Goal: Task Accomplishment & Management: Complete application form

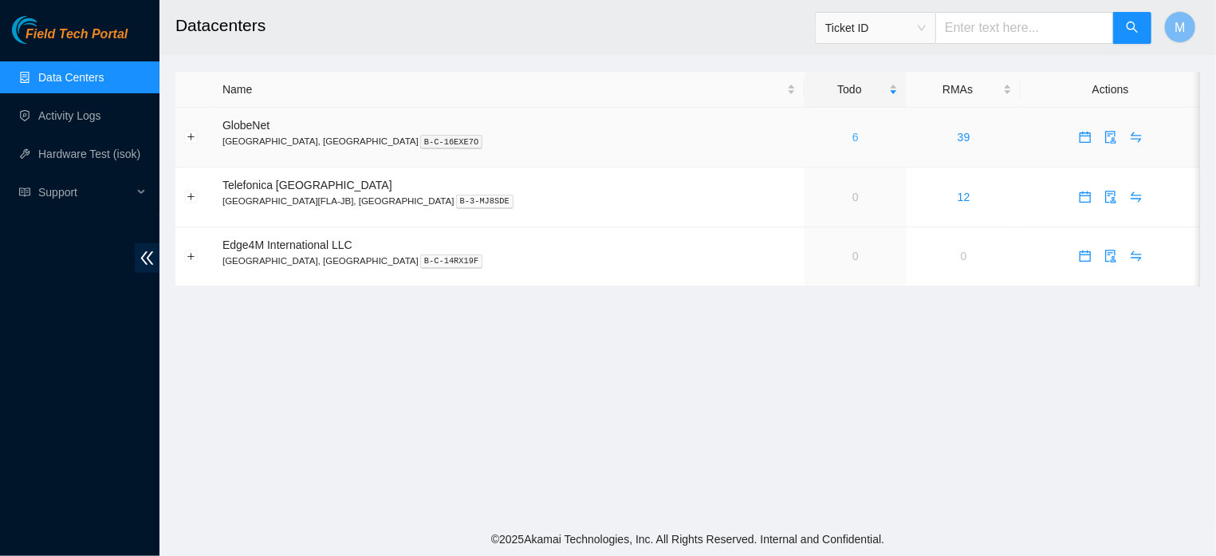
click at [852, 140] on link "6" at bounding box center [855, 137] width 6 height 13
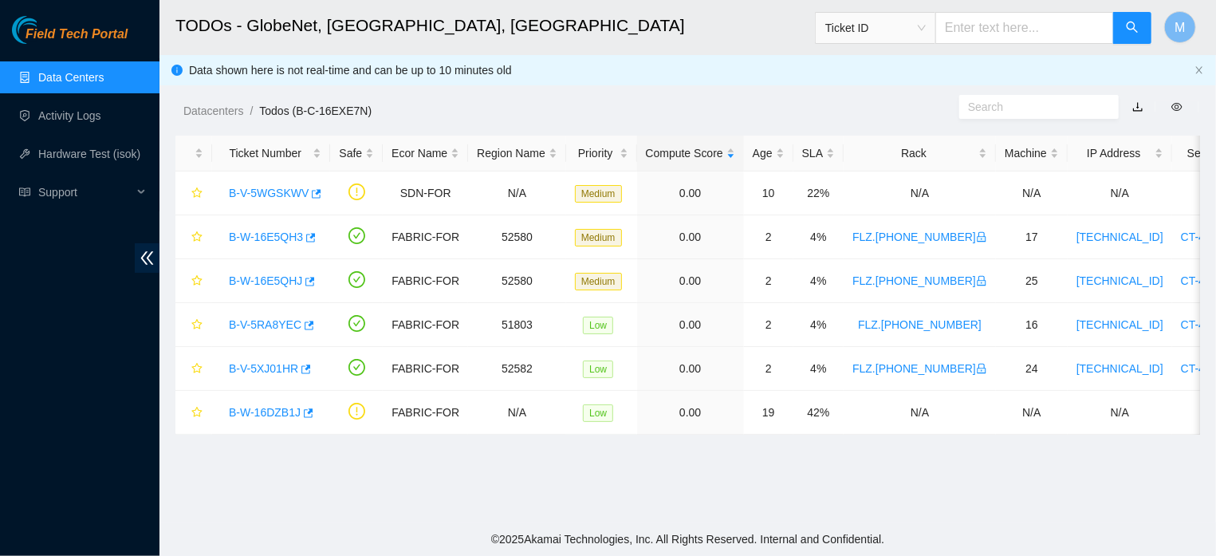
click at [93, 71] on link "Data Centers" at bounding box center [70, 77] width 65 height 13
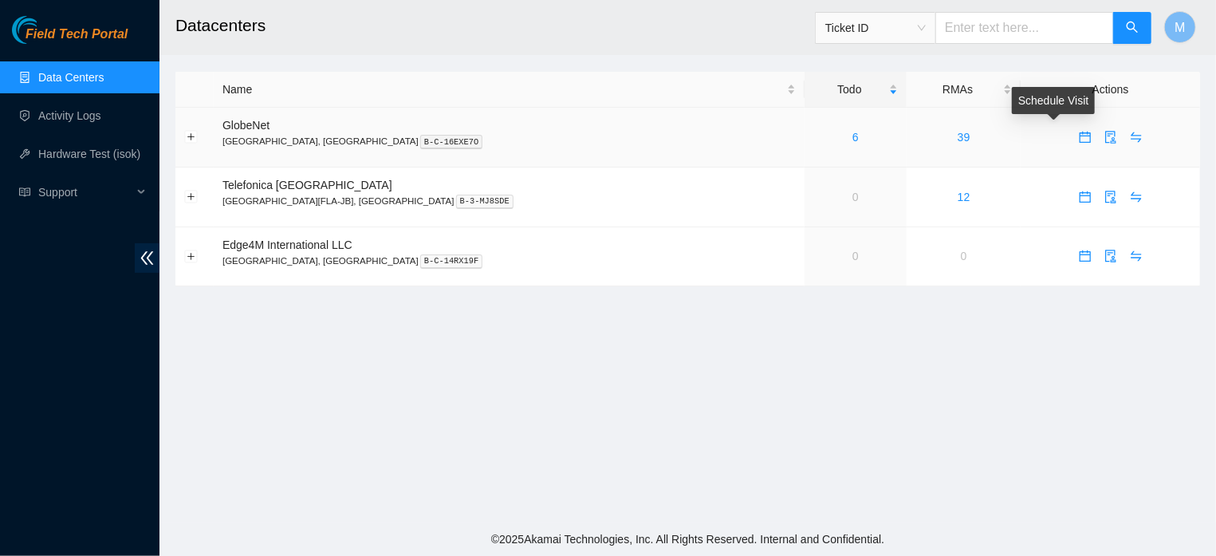
click at [1079, 132] on icon "calendar" at bounding box center [1085, 137] width 13 height 13
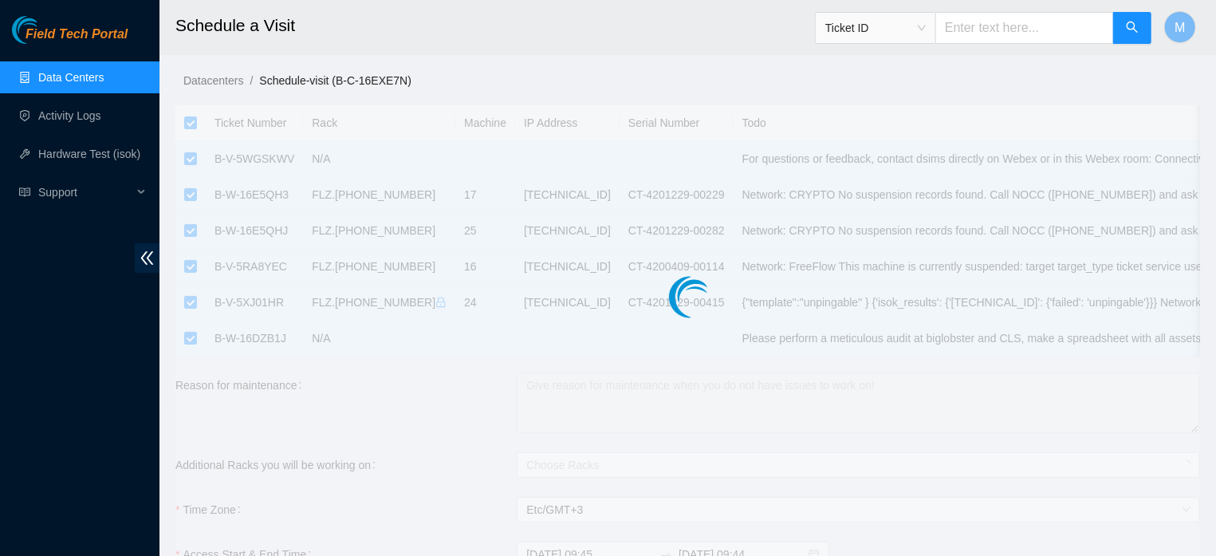
checkbox input "true"
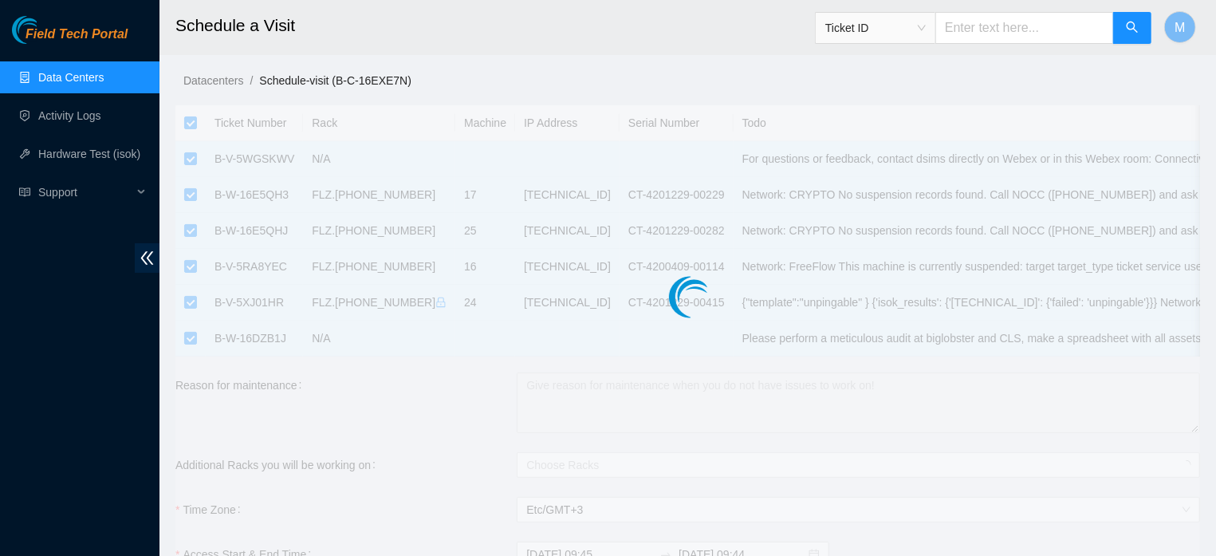
checkbox input "true"
type input "2025-10-06 09:45"
type input "2025-10-07 09:44"
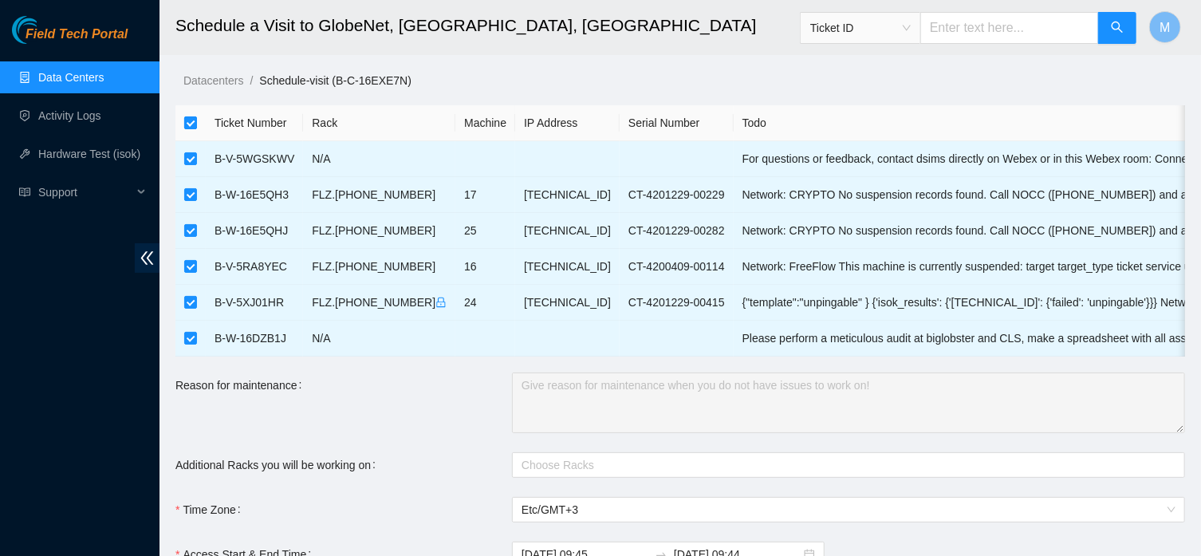
click at [191, 121] on input "checkbox" at bounding box center [190, 122] width 13 height 13
checkbox input "false"
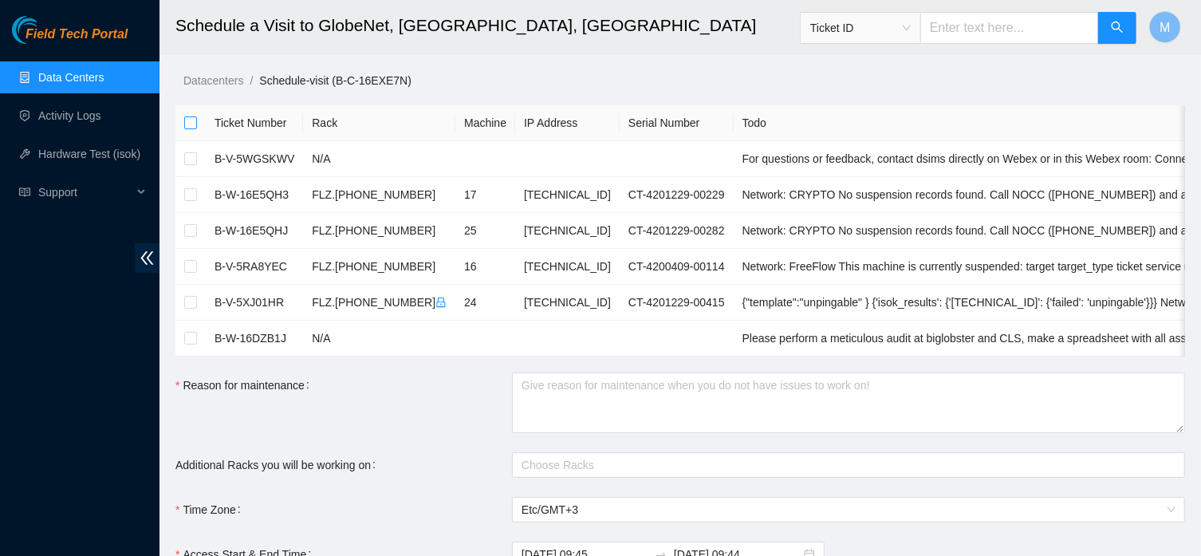
checkbox input "false"
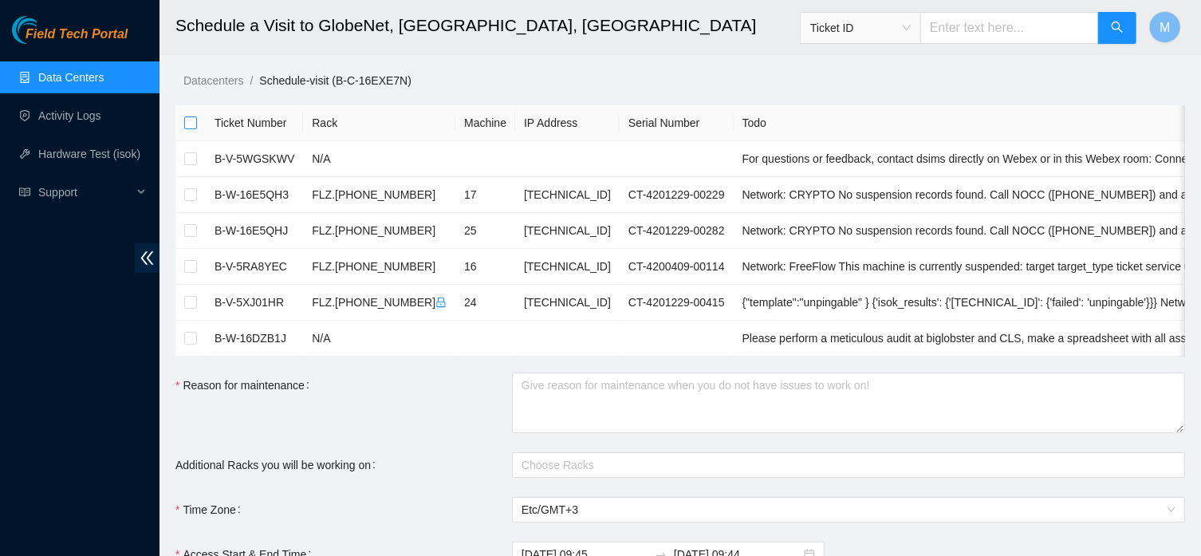
checkbox input "false"
click at [191, 192] on input "checkbox" at bounding box center [190, 194] width 13 height 13
checkbox input "true"
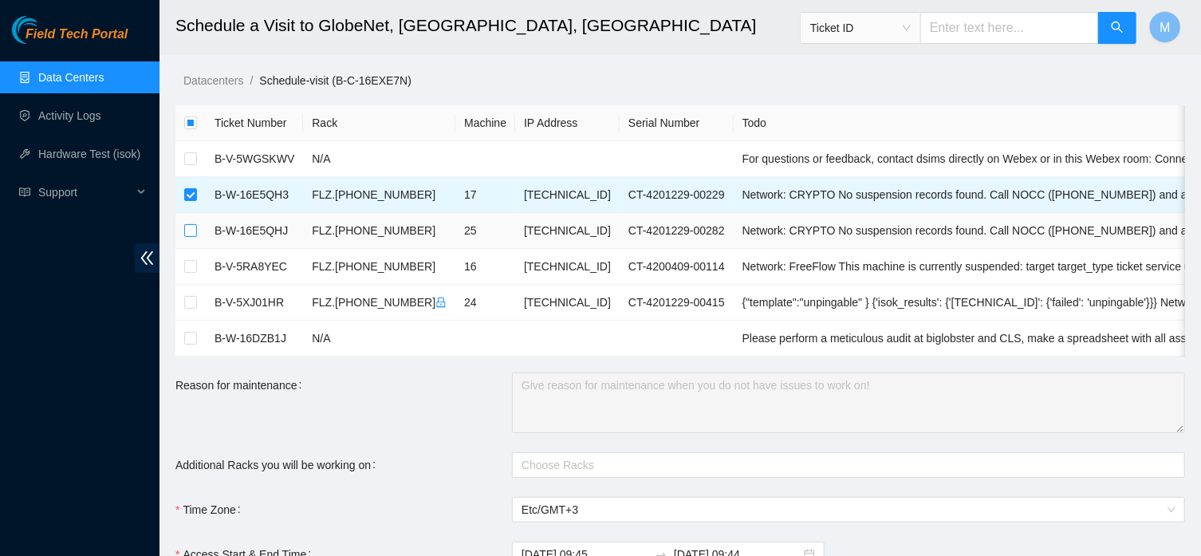
click at [191, 226] on input "checkbox" at bounding box center [190, 230] width 13 height 13
checkbox input "true"
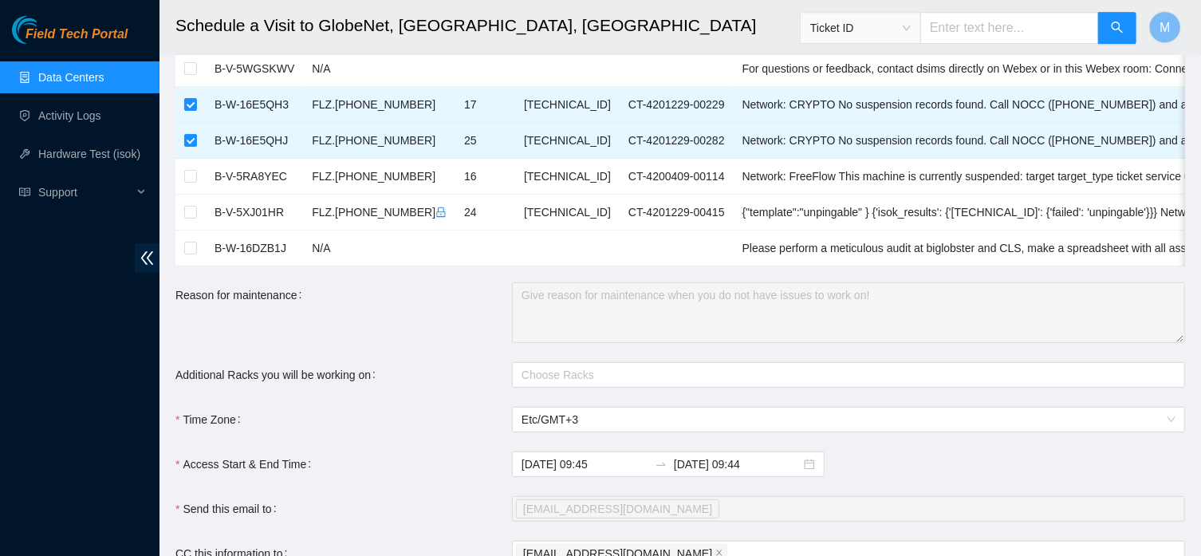
scroll to position [119, 0]
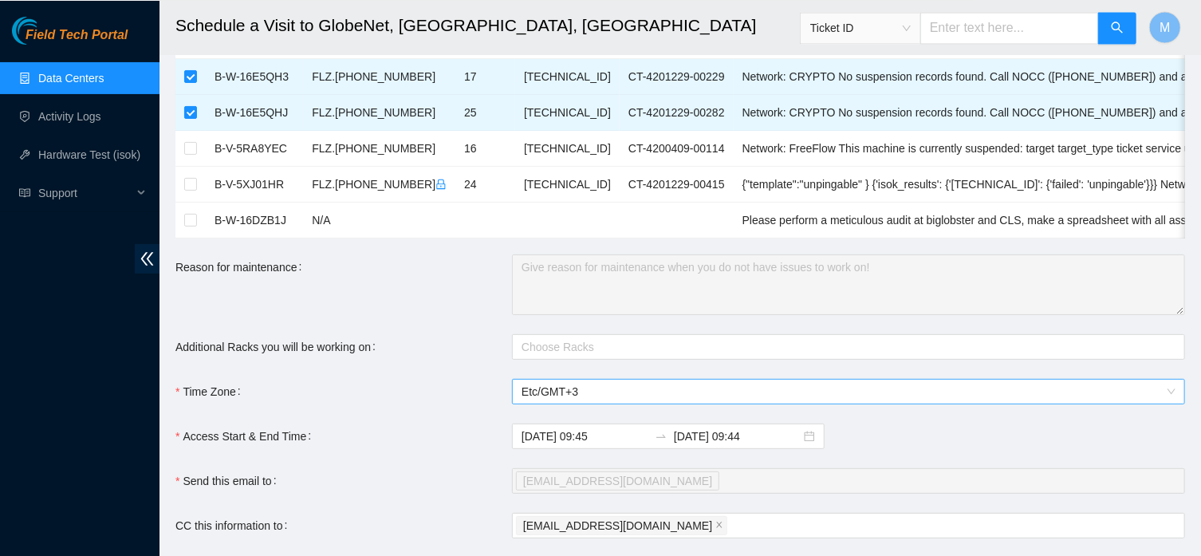
click at [717, 403] on span "Etc/GMT+3" at bounding box center [848, 391] width 654 height 24
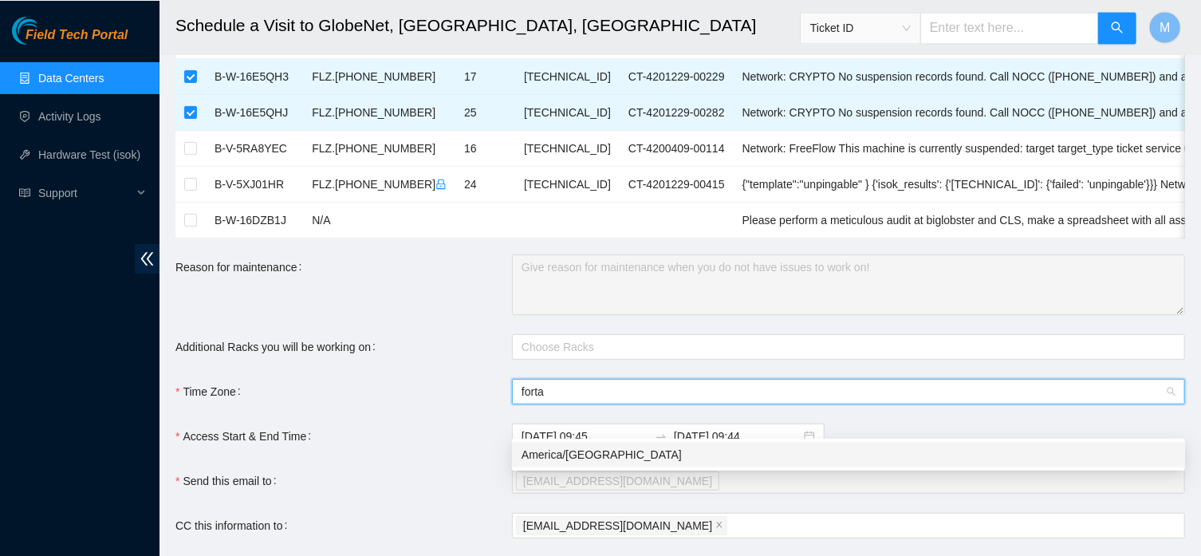
scroll to position [0, 0]
type input "fortaleza"
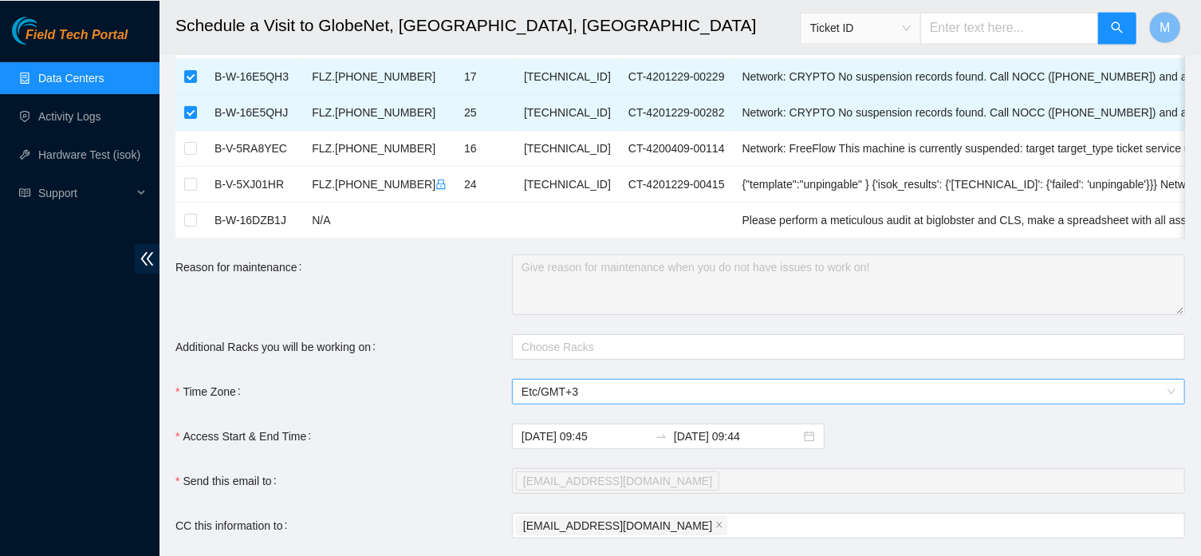
click at [635, 403] on span "Etc/GMT+3" at bounding box center [848, 391] width 654 height 24
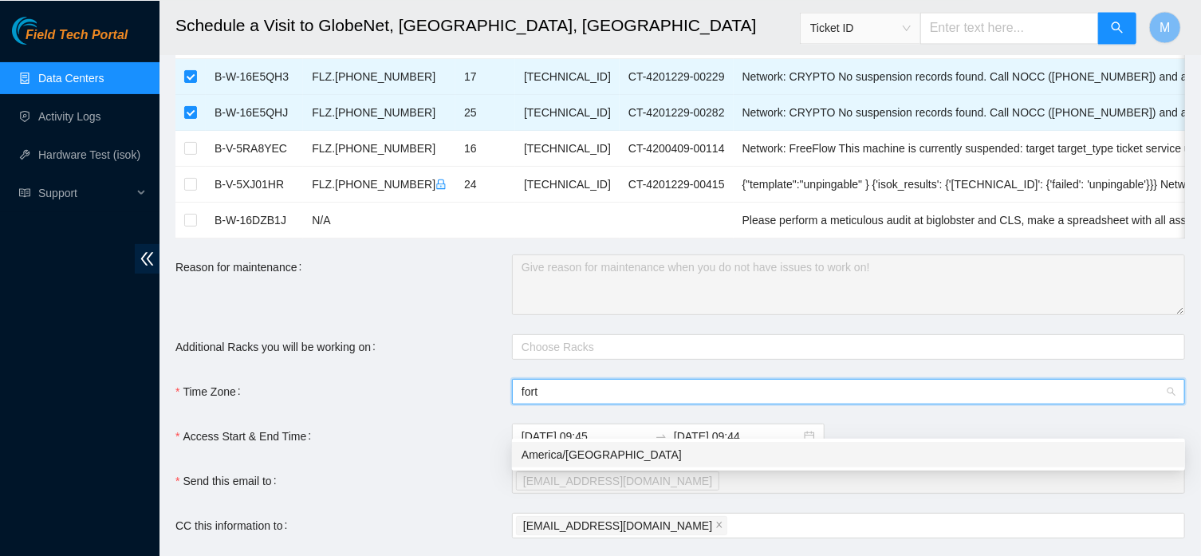
type input "forta"
click at [603, 451] on div "America/Fortaleza" at bounding box center [848, 454] width 654 height 18
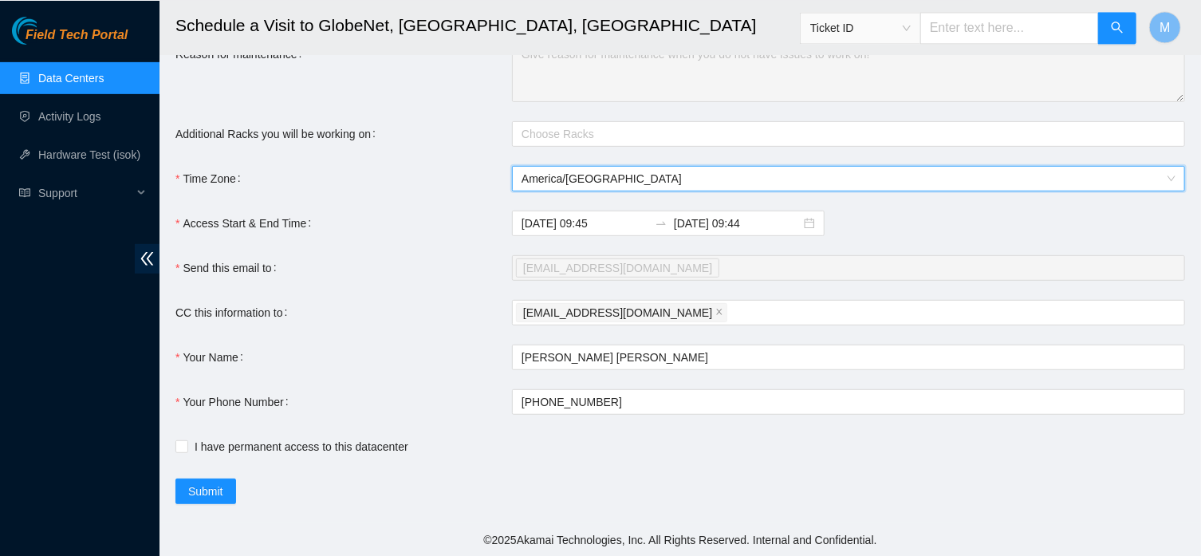
scroll to position [364, 0]
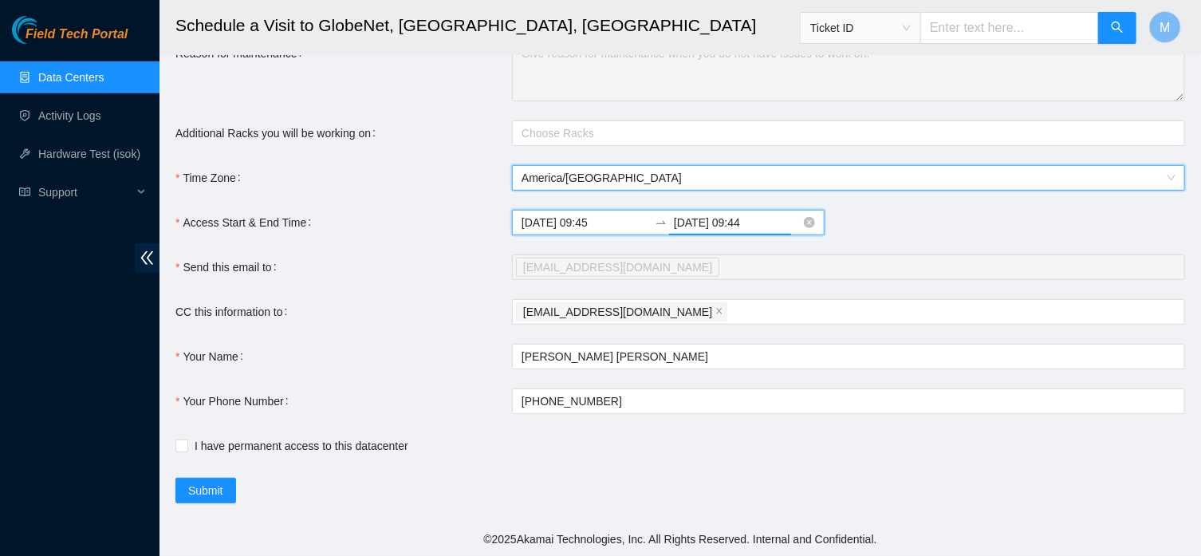
click at [725, 222] on input "2025-10-07 09:44" at bounding box center [737, 223] width 127 height 18
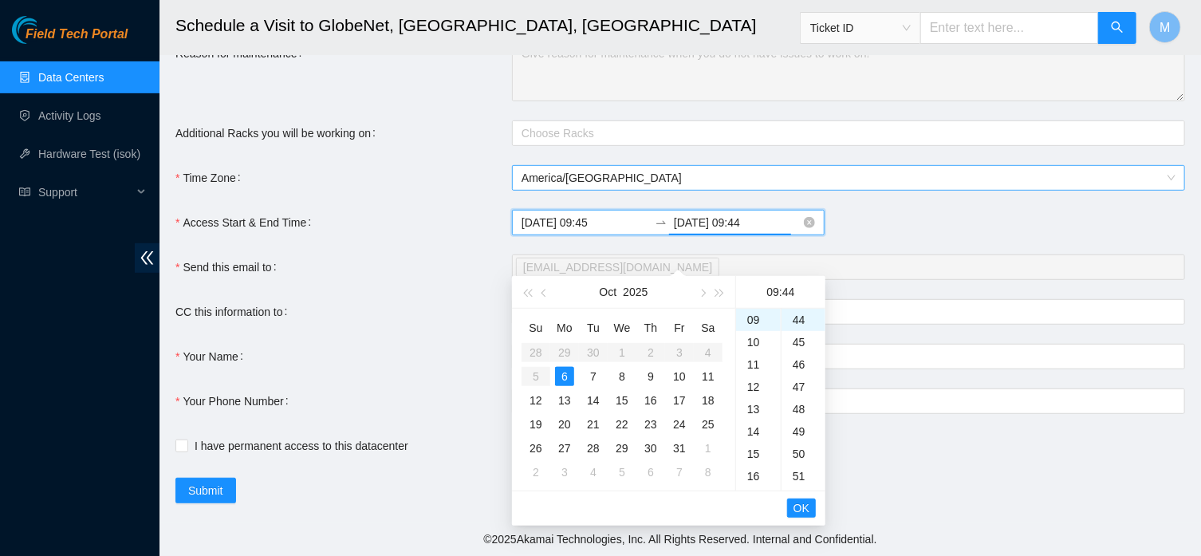
scroll to position [982, 0]
type input "2025-10-06 09:44"
drag, startPoint x: 609, startPoint y: 222, endPoint x: 585, endPoint y: 222, distance: 23.9
click at [585, 222] on input "2025-10-06 09:45" at bounding box center [584, 223] width 127 height 18
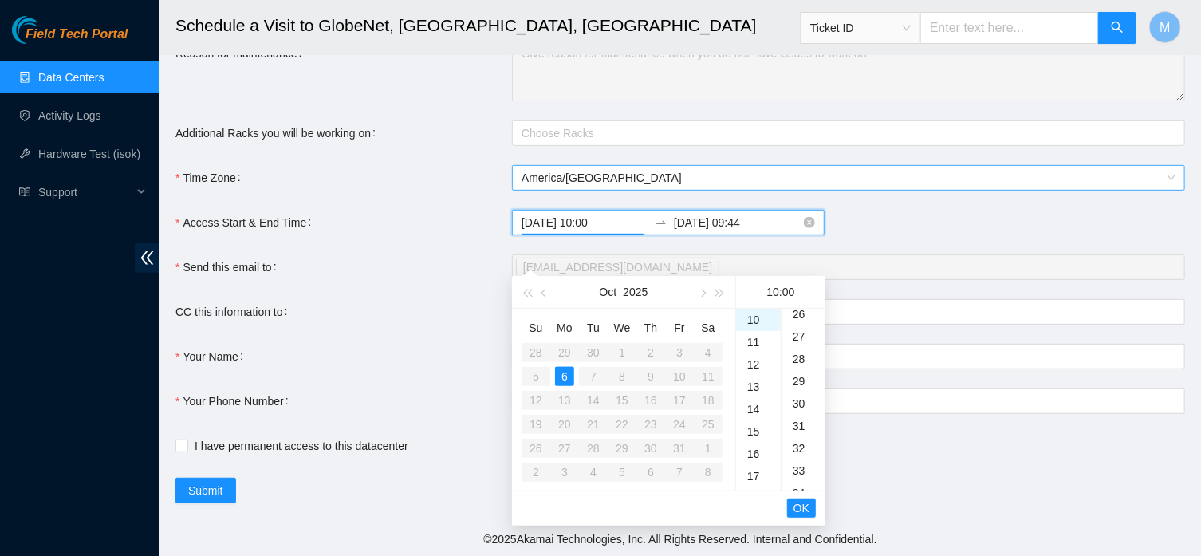
scroll to position [0, 0]
type input "2025-10-06 10:00"
drag, startPoint x: 756, startPoint y: 222, endPoint x: 732, endPoint y: 224, distance: 24.0
click at [732, 224] on input "2025-10-06 09:44" at bounding box center [737, 223] width 127 height 18
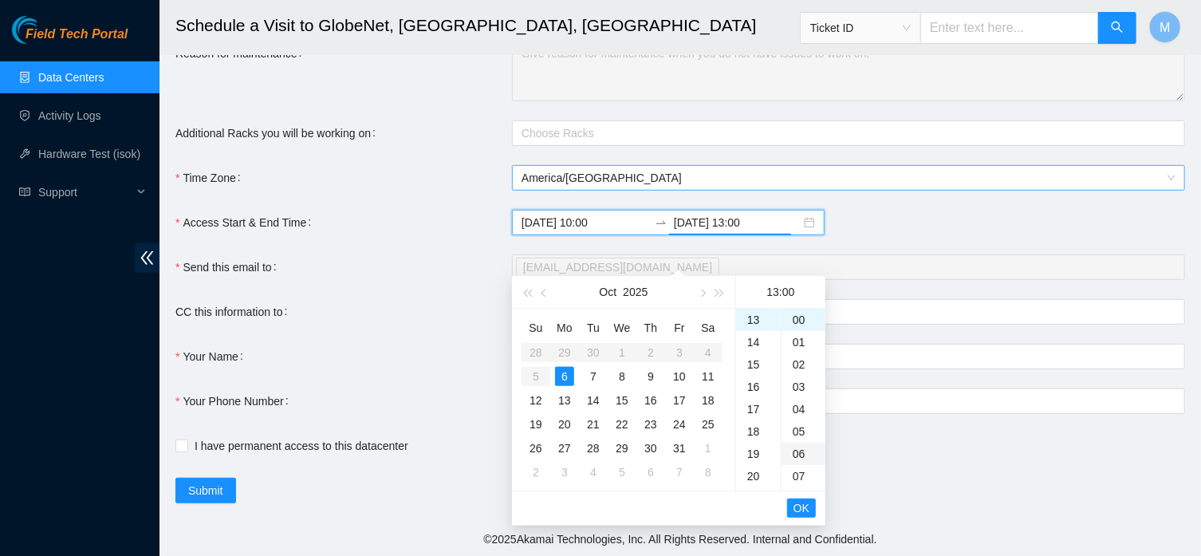
scroll to position [290, 0]
click at [793, 499] on span "OK" at bounding box center [801, 508] width 16 height 18
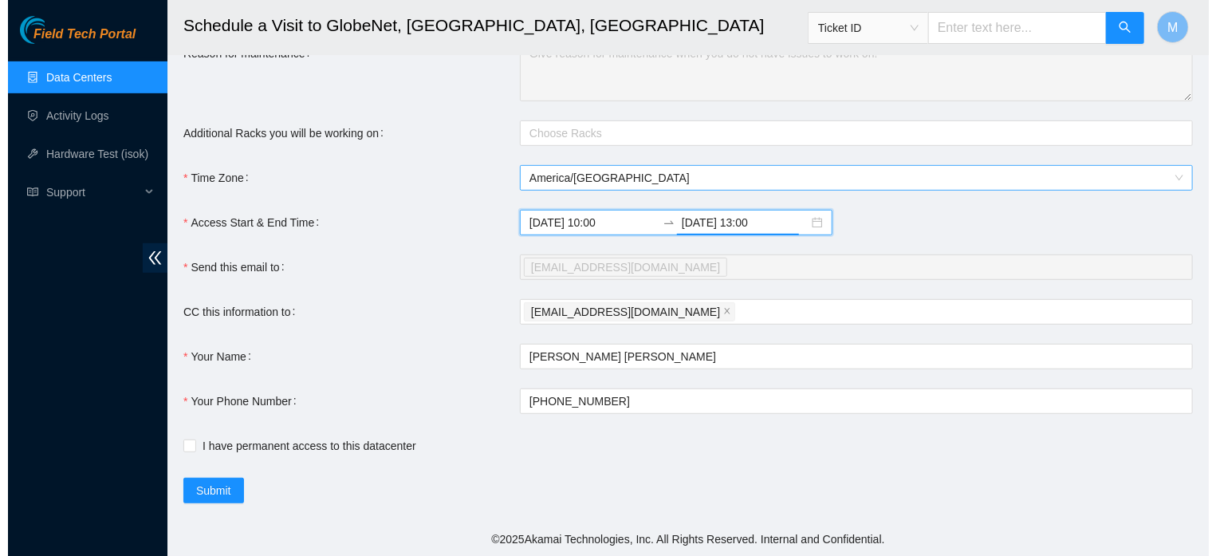
scroll to position [0, 0]
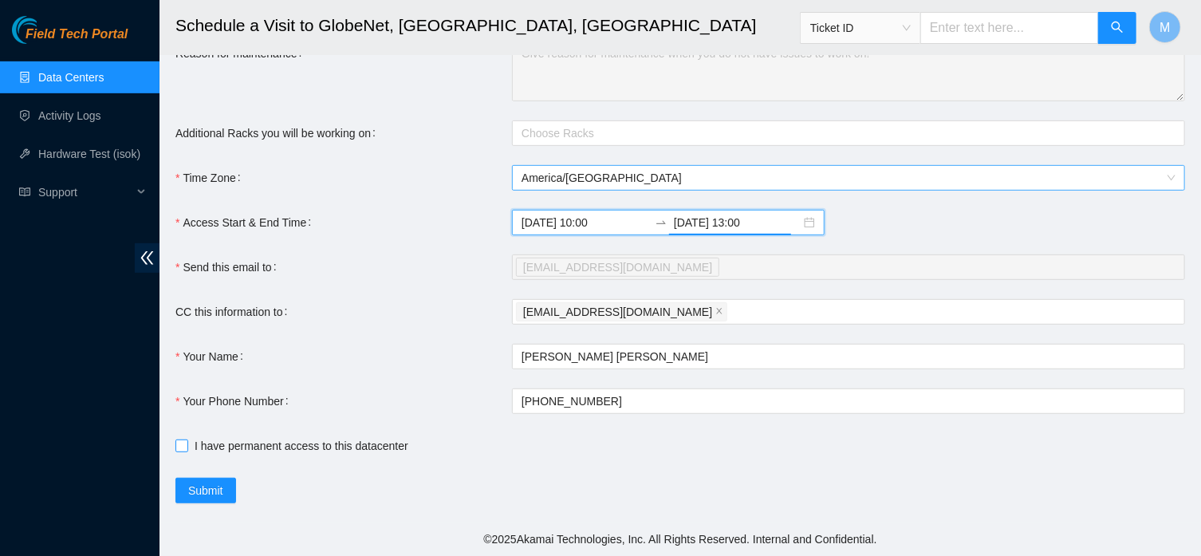
type input "2025-10-06 13:00"
click at [181, 450] on input "I have permanent access to this datacenter" at bounding box center [180, 444] width 11 height 11
checkbox input "true"
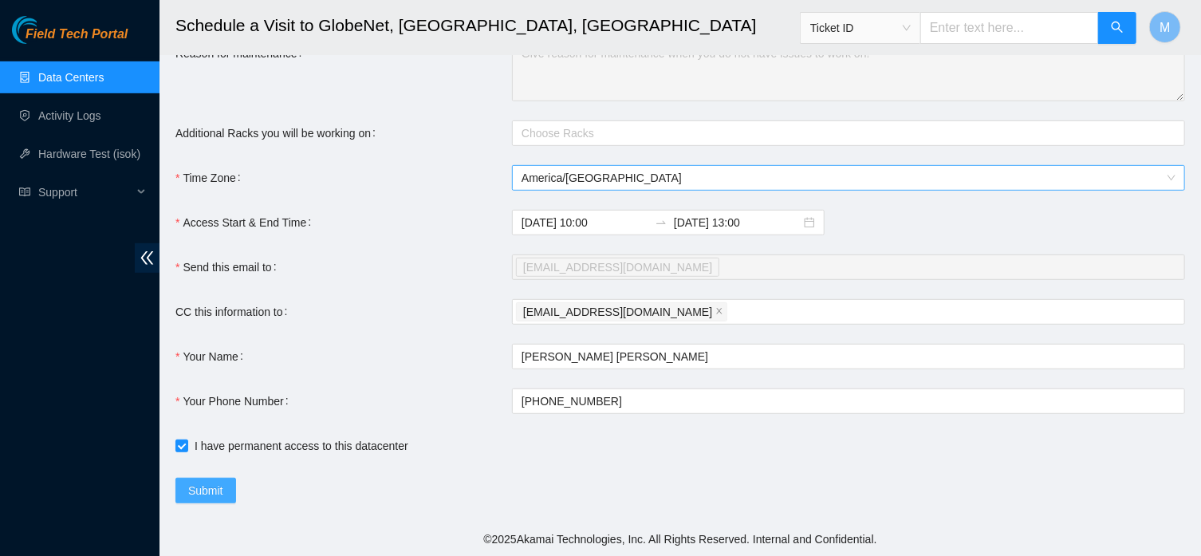
click at [192, 481] on button "Submit" at bounding box center [205, 491] width 61 height 26
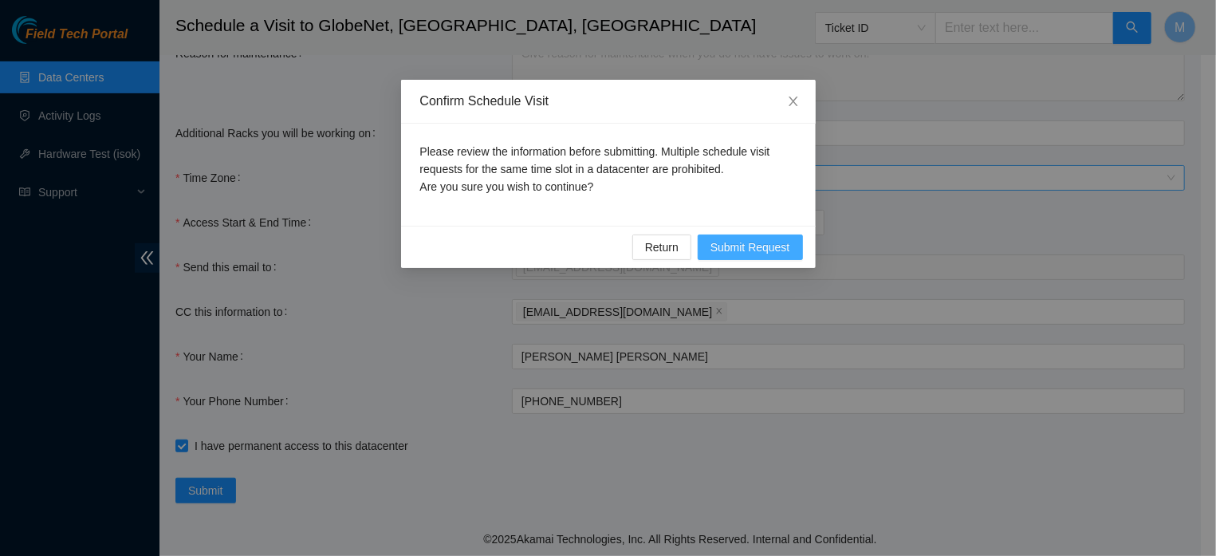
click at [741, 244] on span "Submit Request" at bounding box center [750, 247] width 80 height 18
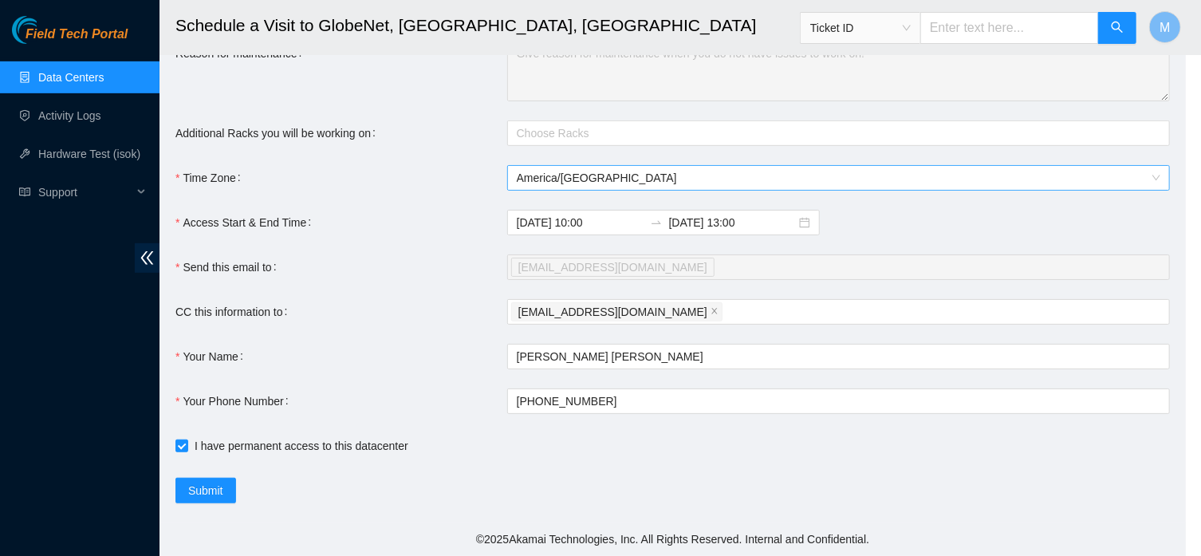
type input "2025-10-06 09:47"
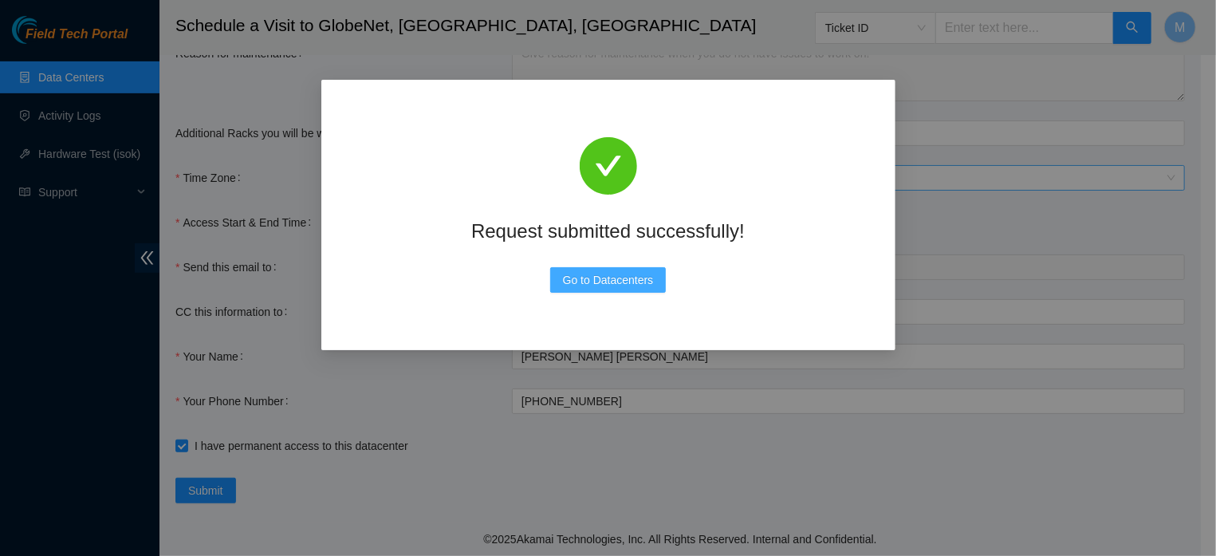
click at [638, 273] on span "Go to Datacenters" at bounding box center [608, 280] width 91 height 18
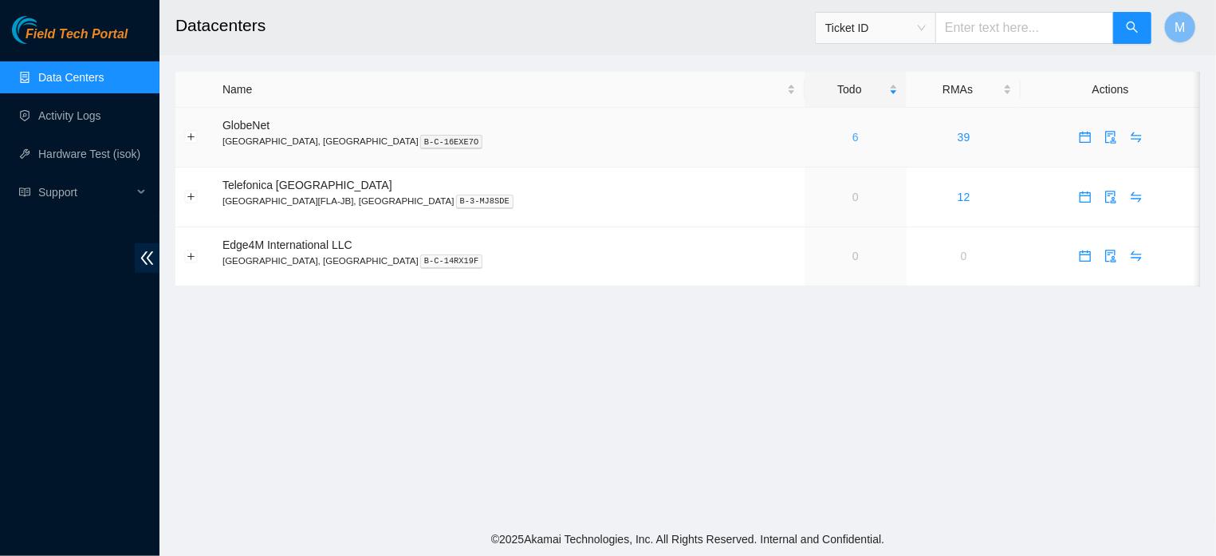
click at [852, 138] on link "6" at bounding box center [855, 137] width 6 height 13
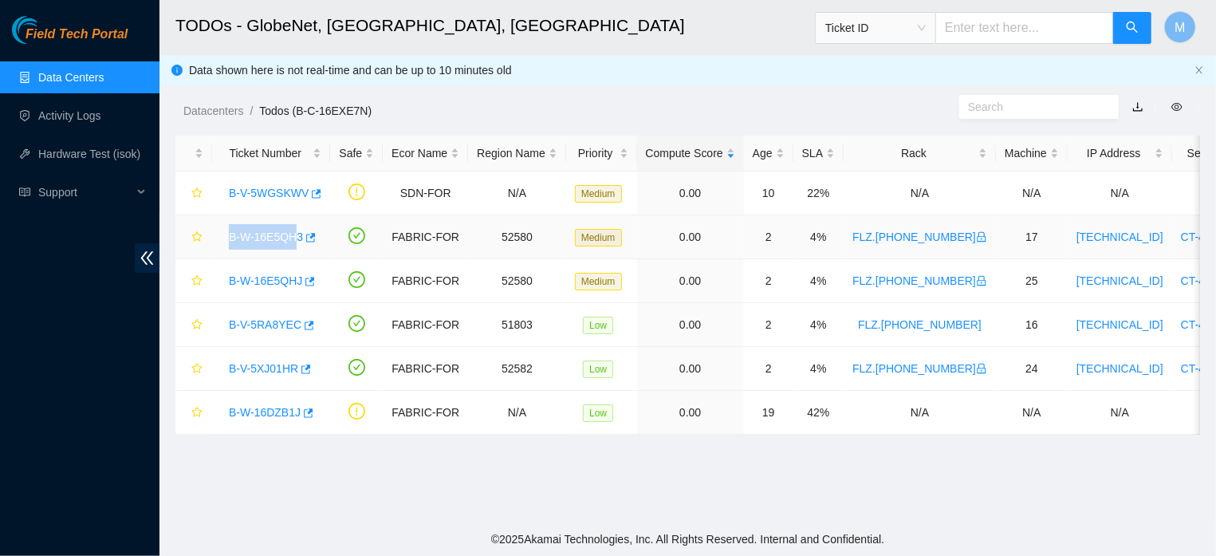
drag, startPoint x: 227, startPoint y: 236, endPoint x: 297, endPoint y: 245, distance: 69.9
click at [297, 245] on div "B-W-16E5QH3" at bounding box center [271, 237] width 100 height 26
copy link "B-W-16E5QH3"
drag, startPoint x: 229, startPoint y: 281, endPoint x: 305, endPoint y: 293, distance: 76.7
copy link "B-W-16E5QHJ"
